Goal: Check status

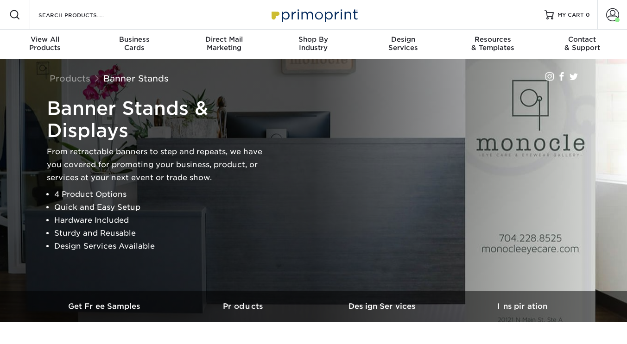
click at [608, 16] on span at bounding box center [612, 14] width 13 height 13
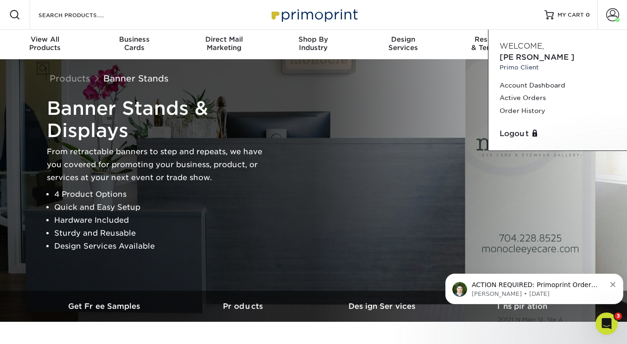
click at [536, 79] on link "Account Dashboard" at bounding box center [558, 85] width 116 height 13
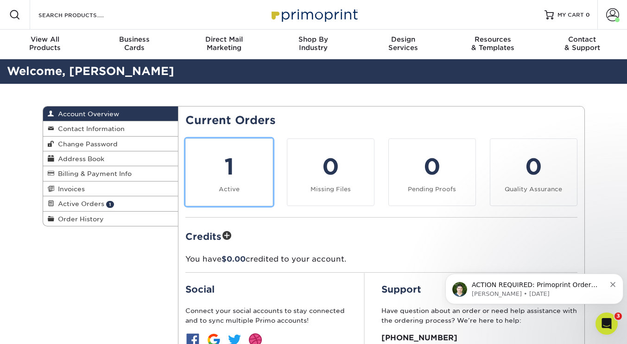
click at [234, 163] on div "1" at bounding box center [229, 166] width 76 height 33
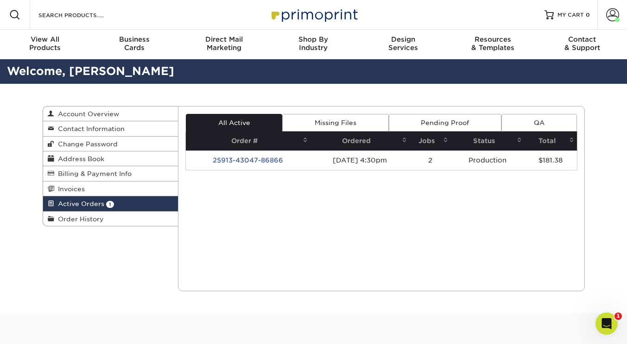
click at [246, 165] on td "25913-43047-86866" at bounding box center [248, 160] width 125 height 19
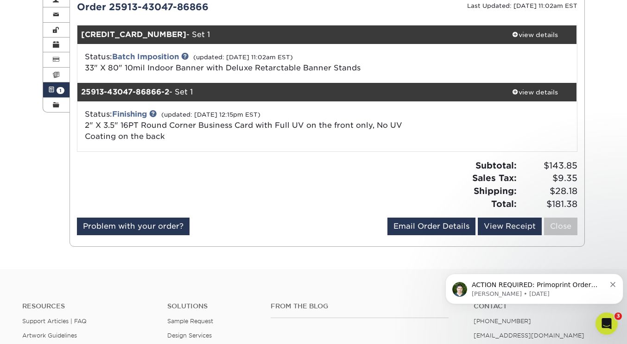
scroll to position [114, 0]
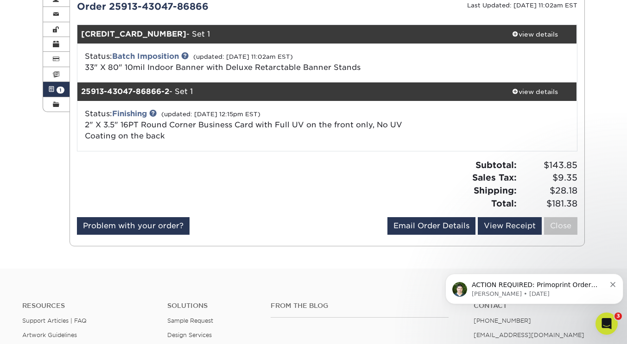
click at [155, 113] on link at bounding box center [152, 112] width 7 height 7
click at [177, 57] on link "Batch Imposition" at bounding box center [145, 56] width 67 height 9
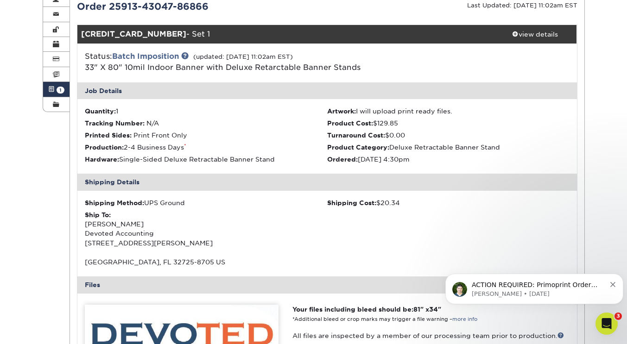
click at [177, 57] on link "Batch Imposition" at bounding box center [145, 56] width 67 height 9
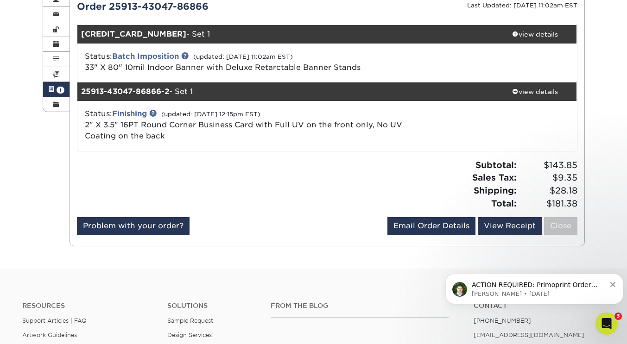
click at [177, 57] on link "Batch Imposition" at bounding box center [145, 56] width 67 height 9
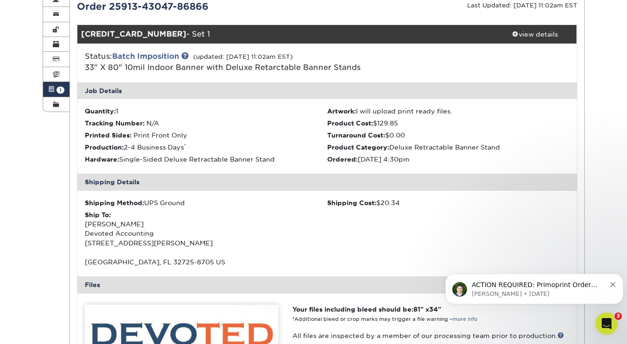
click at [189, 58] on link at bounding box center [184, 55] width 7 height 7
